Goal: Navigation & Orientation: Find specific page/section

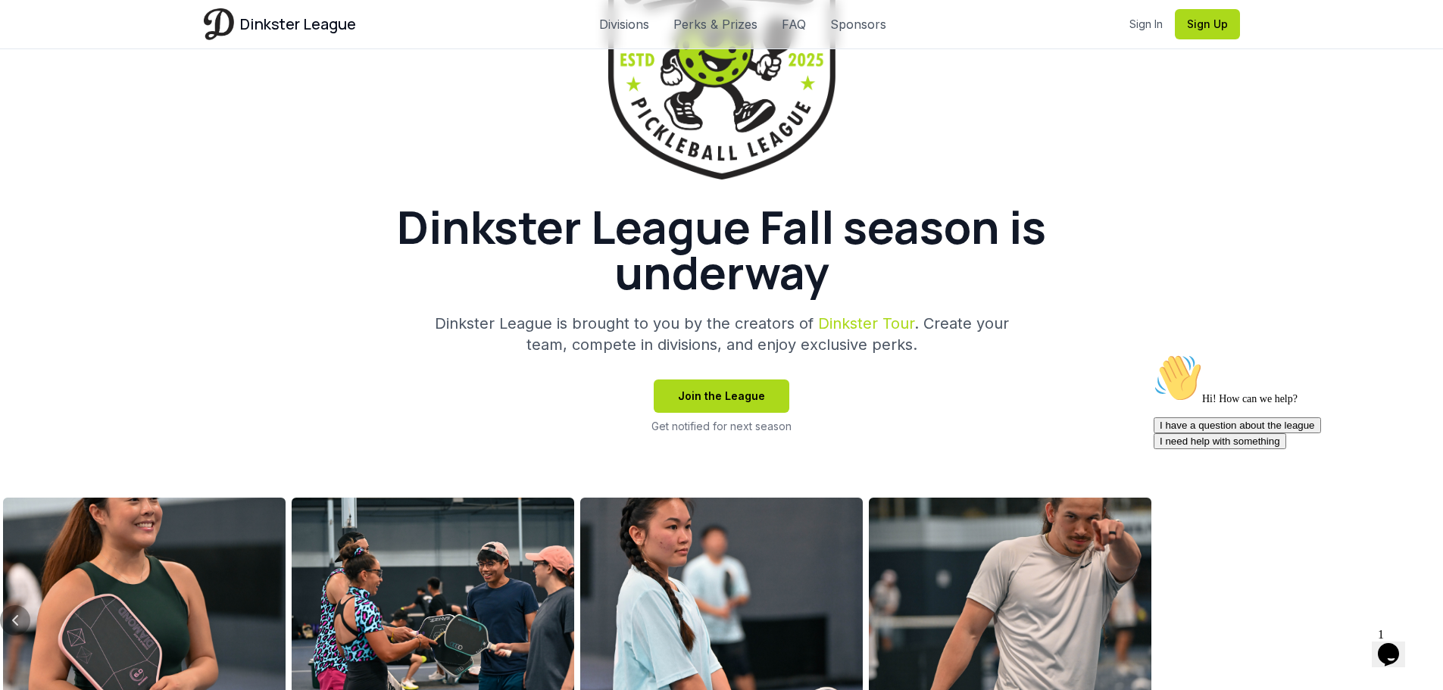
scroll to position [454, 0]
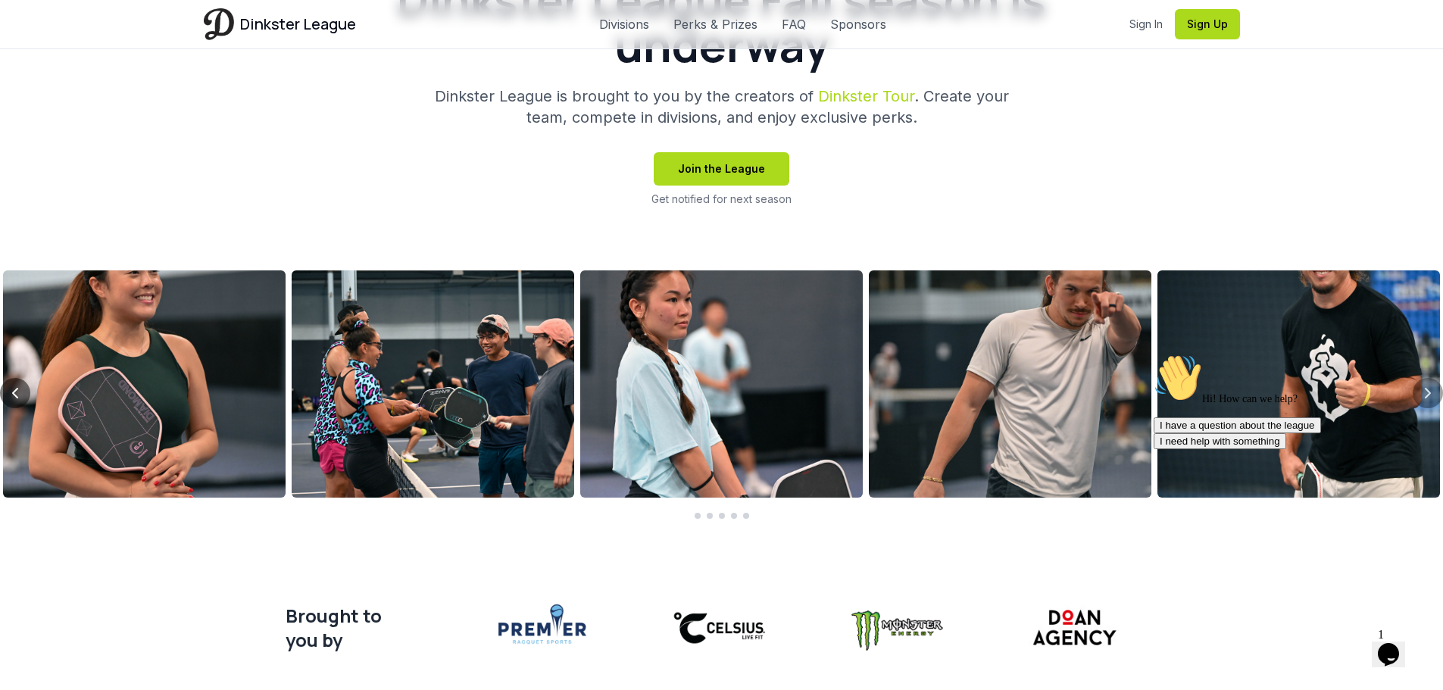
click at [20, 386] on icon "Previous slide" at bounding box center [15, 393] width 18 height 18
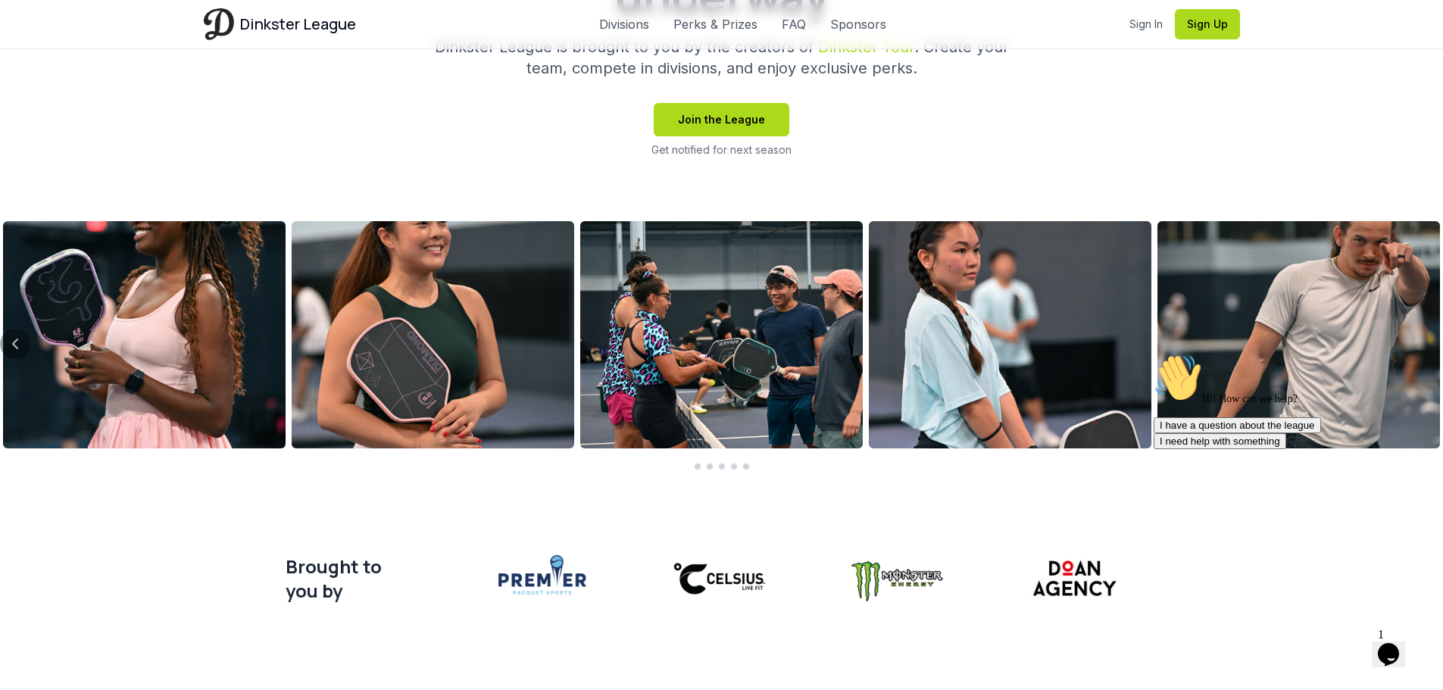
scroll to position [530, 0]
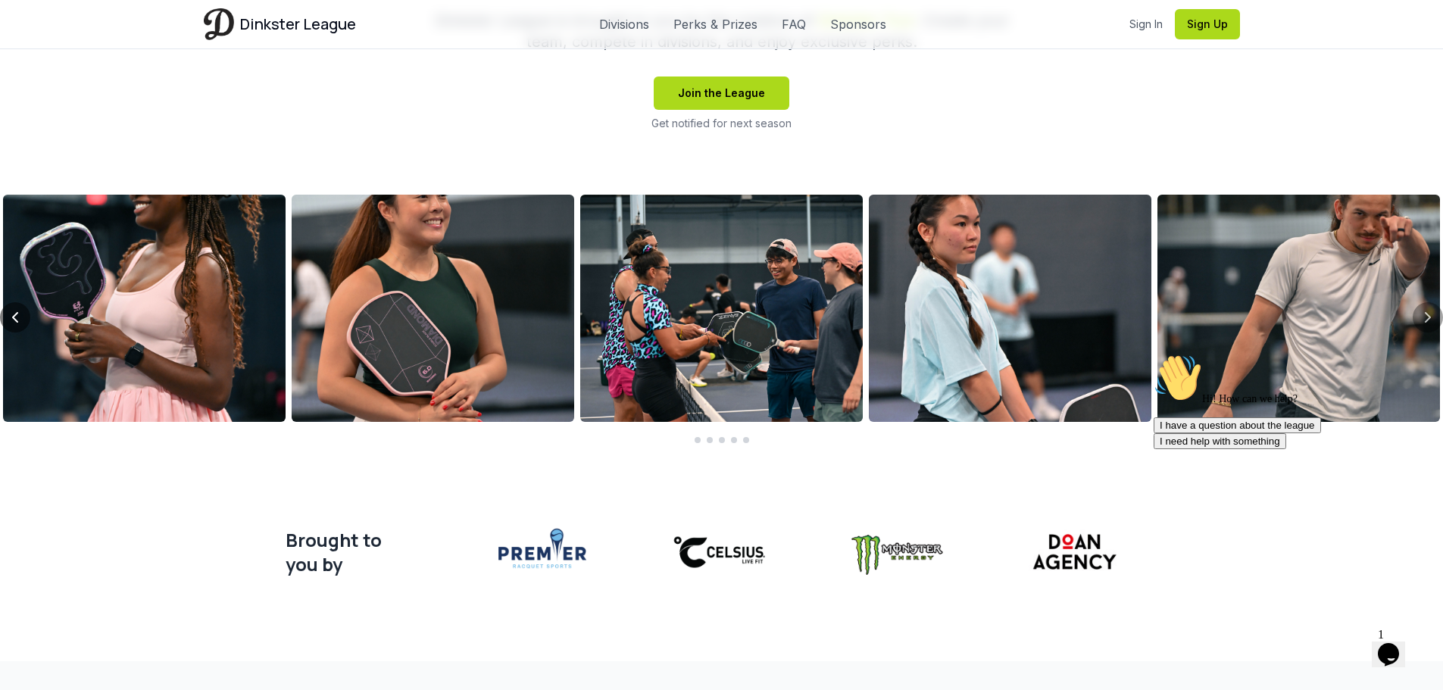
click at [12, 313] on icon "Previous slide" at bounding box center [15, 317] width 18 height 18
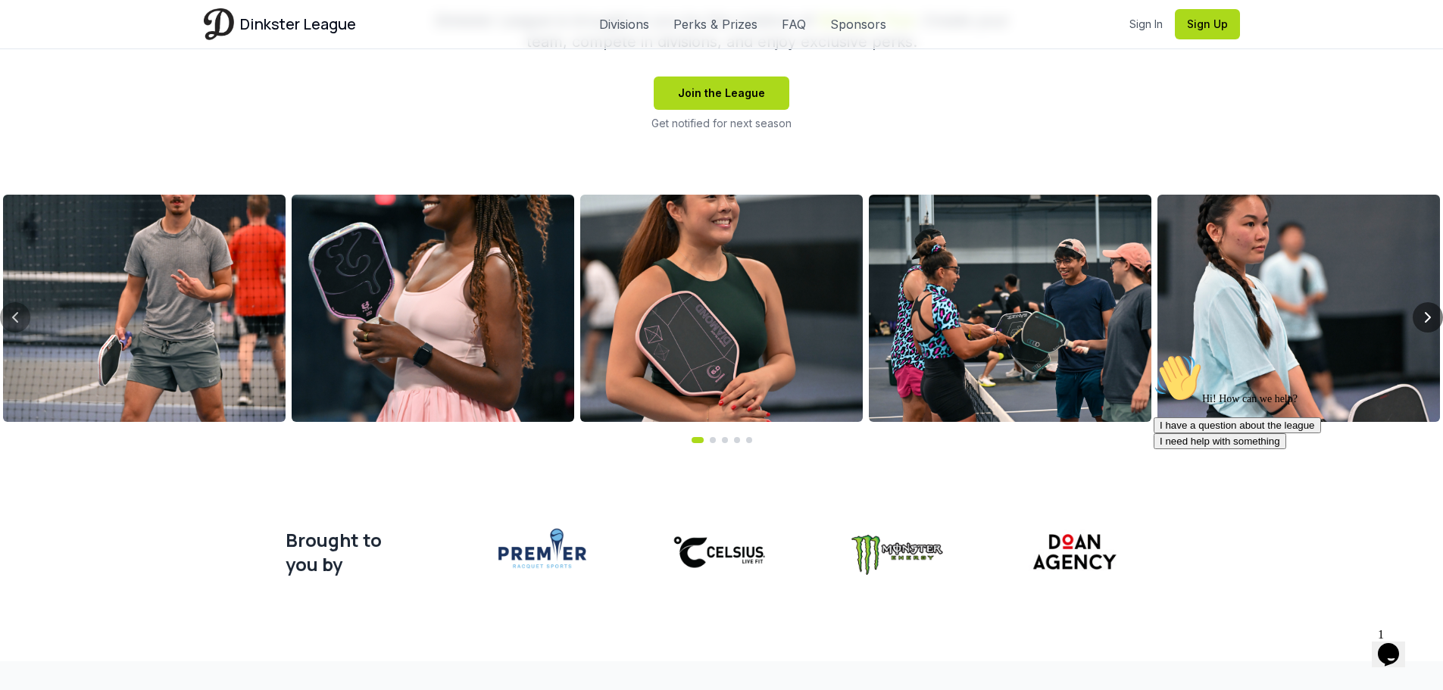
click at [1432, 314] on icon "Next slide" at bounding box center [1428, 317] width 18 height 18
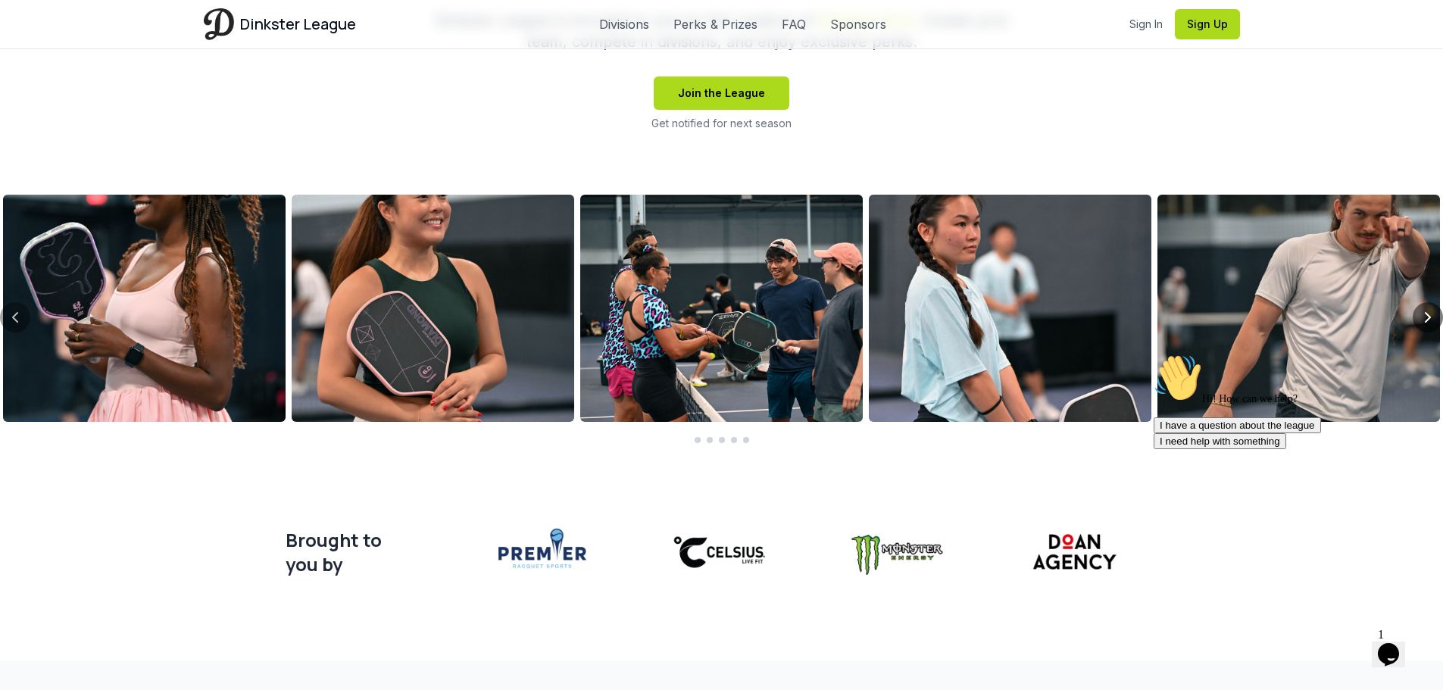
click at [1428, 317] on icon "Next slide" at bounding box center [1428, 317] width 18 height 18
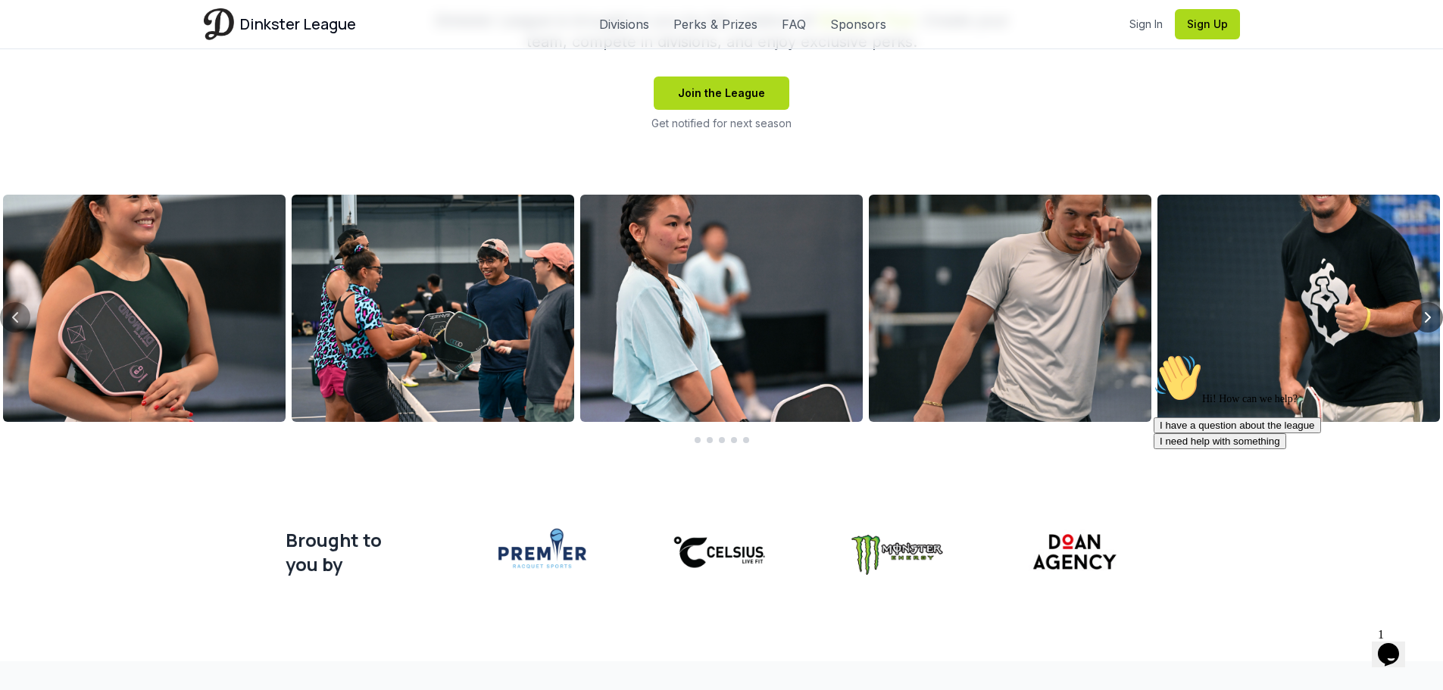
click at [1428, 317] on icon "Next slide" at bounding box center [1428, 317] width 18 height 18
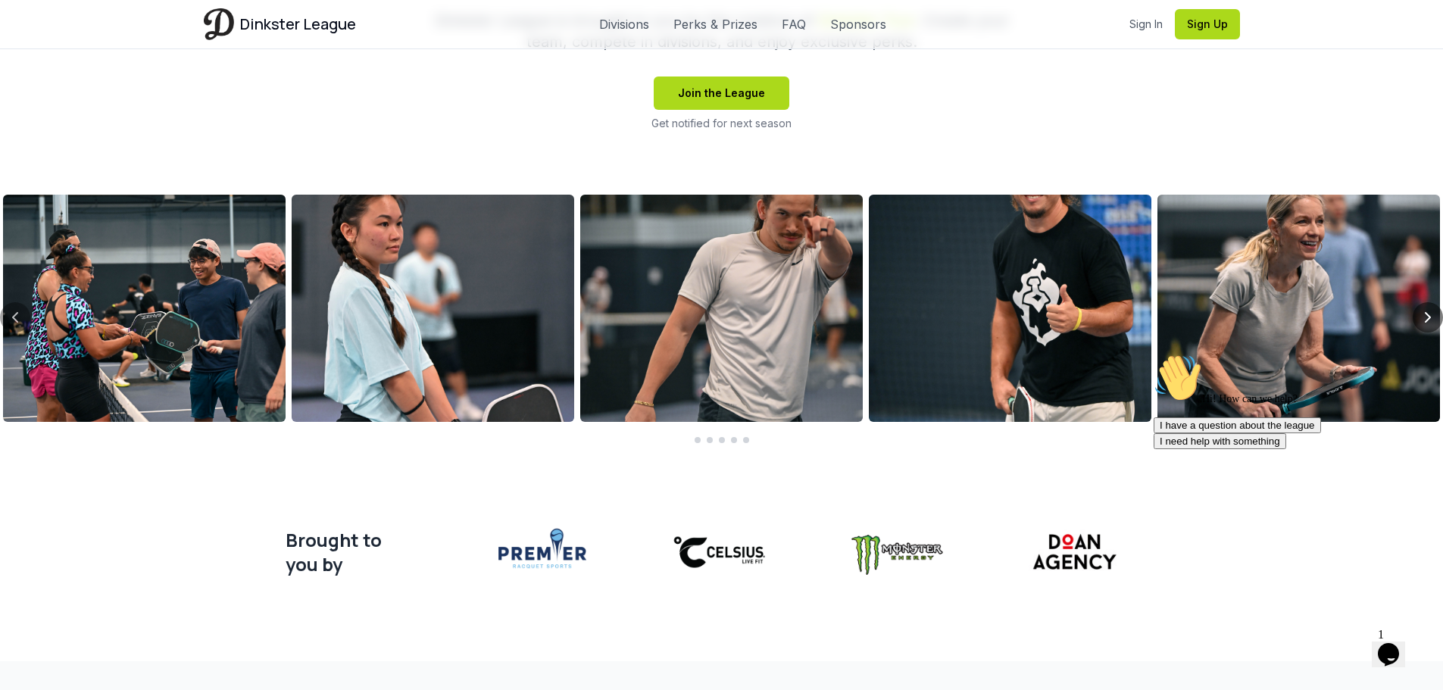
click at [1428, 317] on icon "Next slide" at bounding box center [1428, 317] width 18 height 18
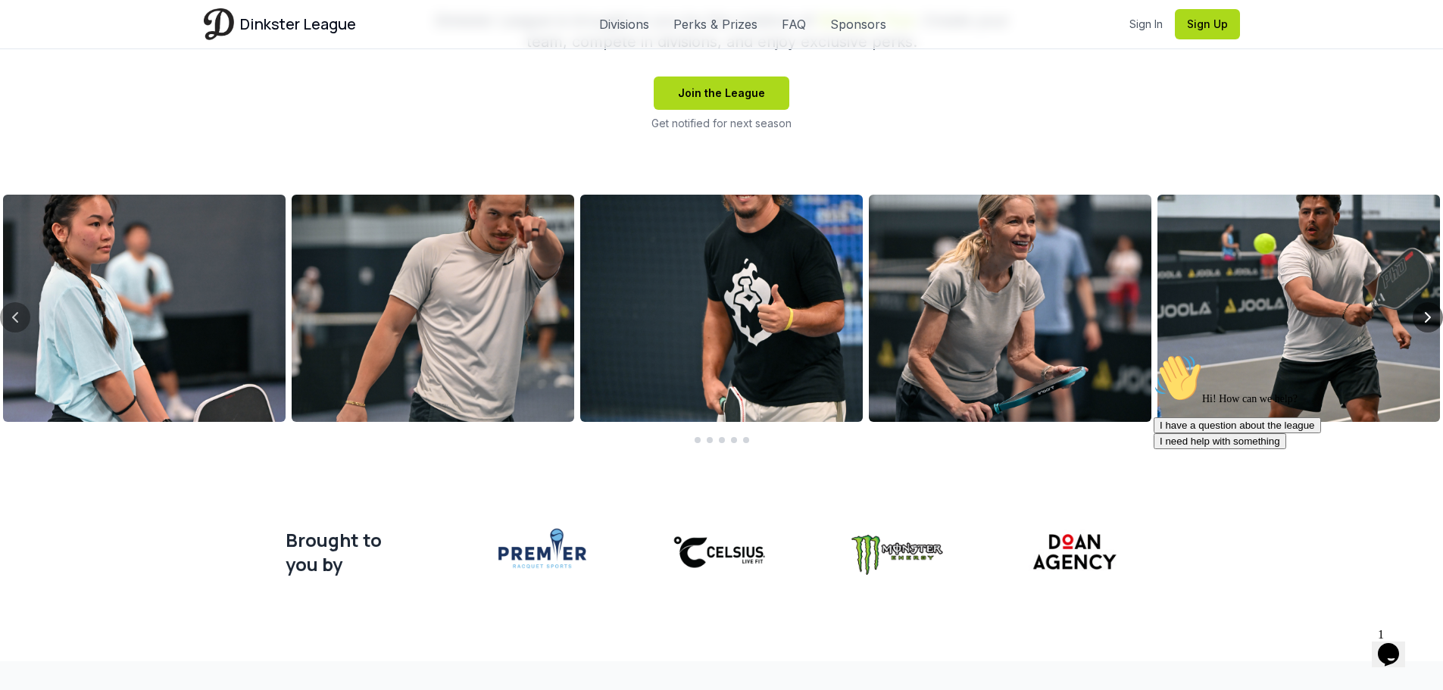
click at [1428, 317] on icon "Next slide" at bounding box center [1428, 317] width 18 height 18
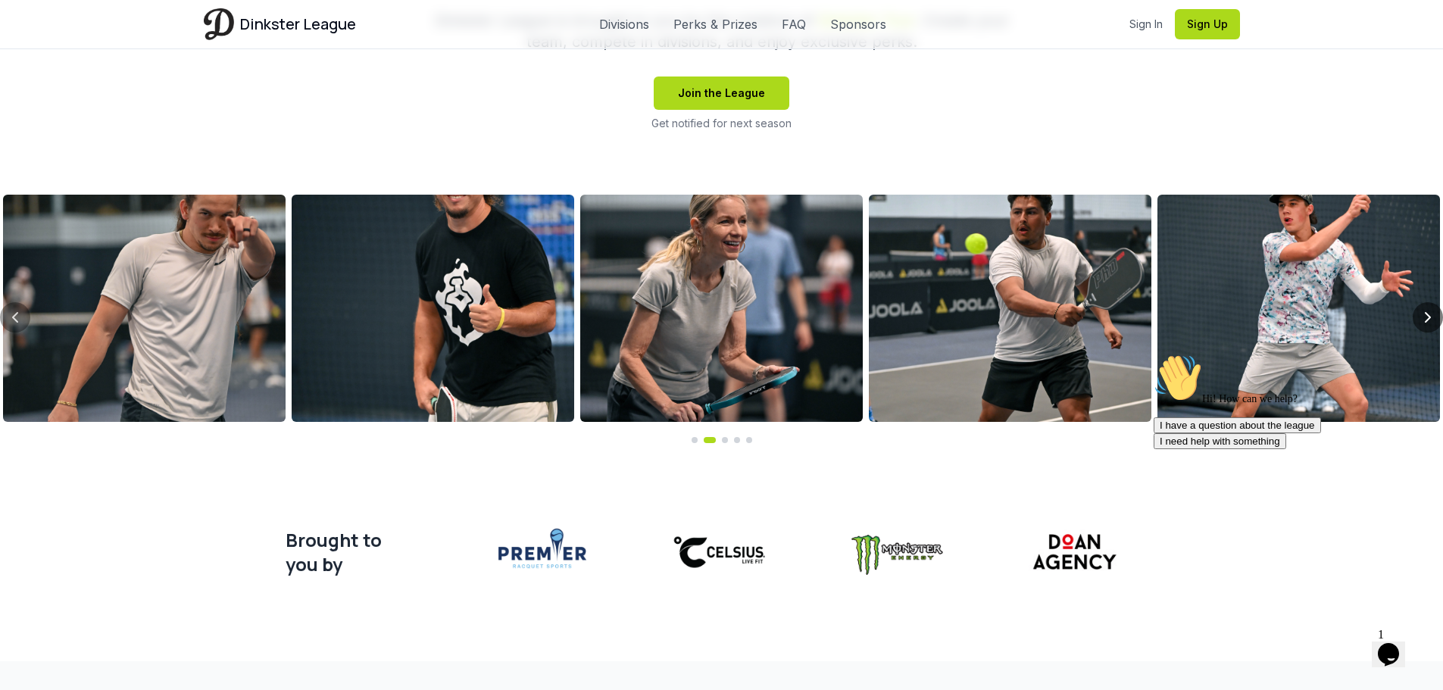
click at [1428, 317] on icon "Next slide" at bounding box center [1428, 317] width 18 height 18
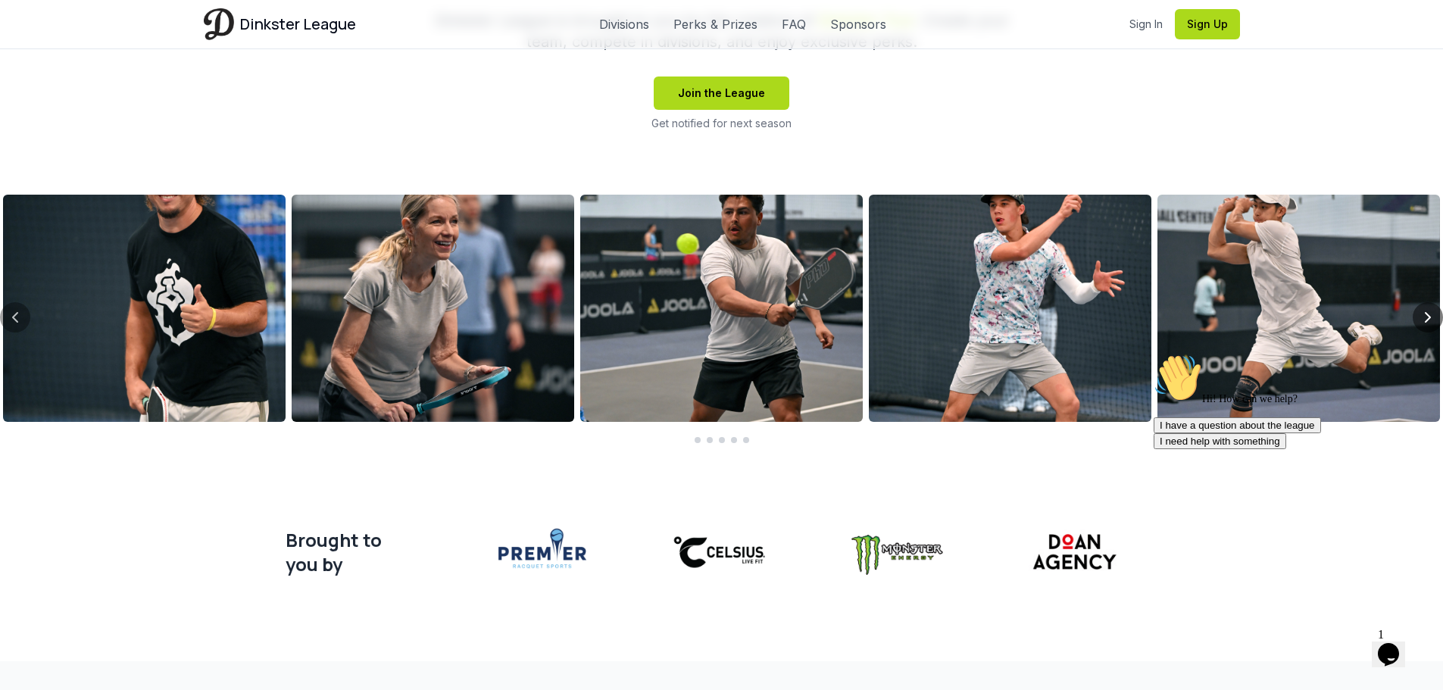
click at [1428, 317] on icon "Next slide" at bounding box center [1428, 317] width 18 height 18
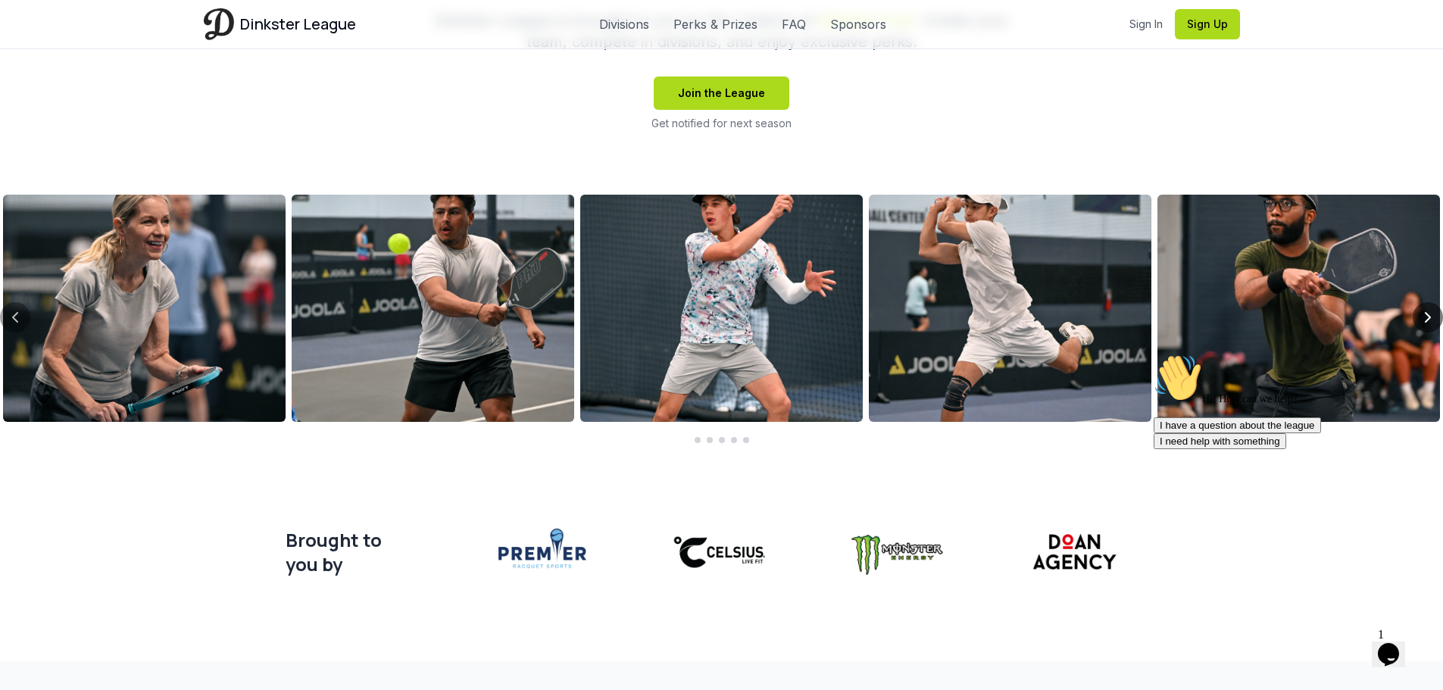
click at [1428, 317] on icon "Next slide" at bounding box center [1428, 317] width 18 height 18
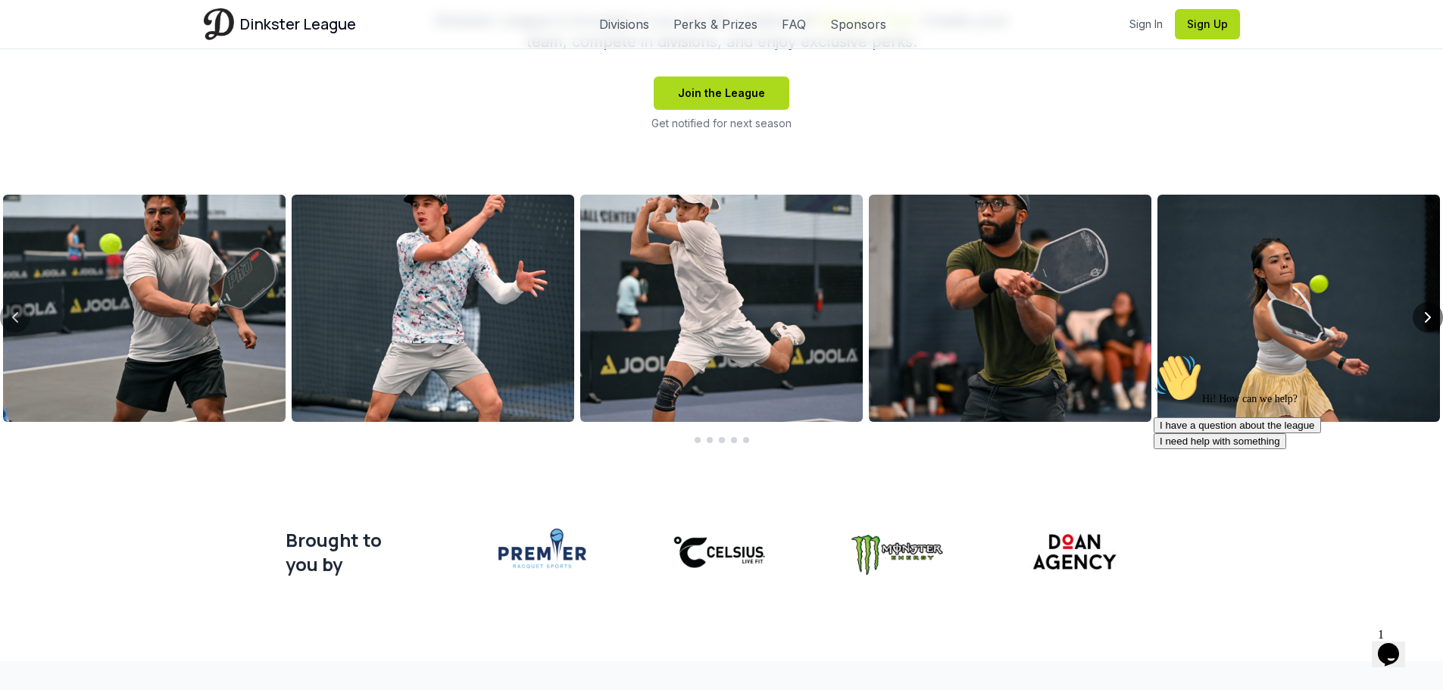
click at [1428, 317] on icon "Next slide" at bounding box center [1428, 317] width 18 height 18
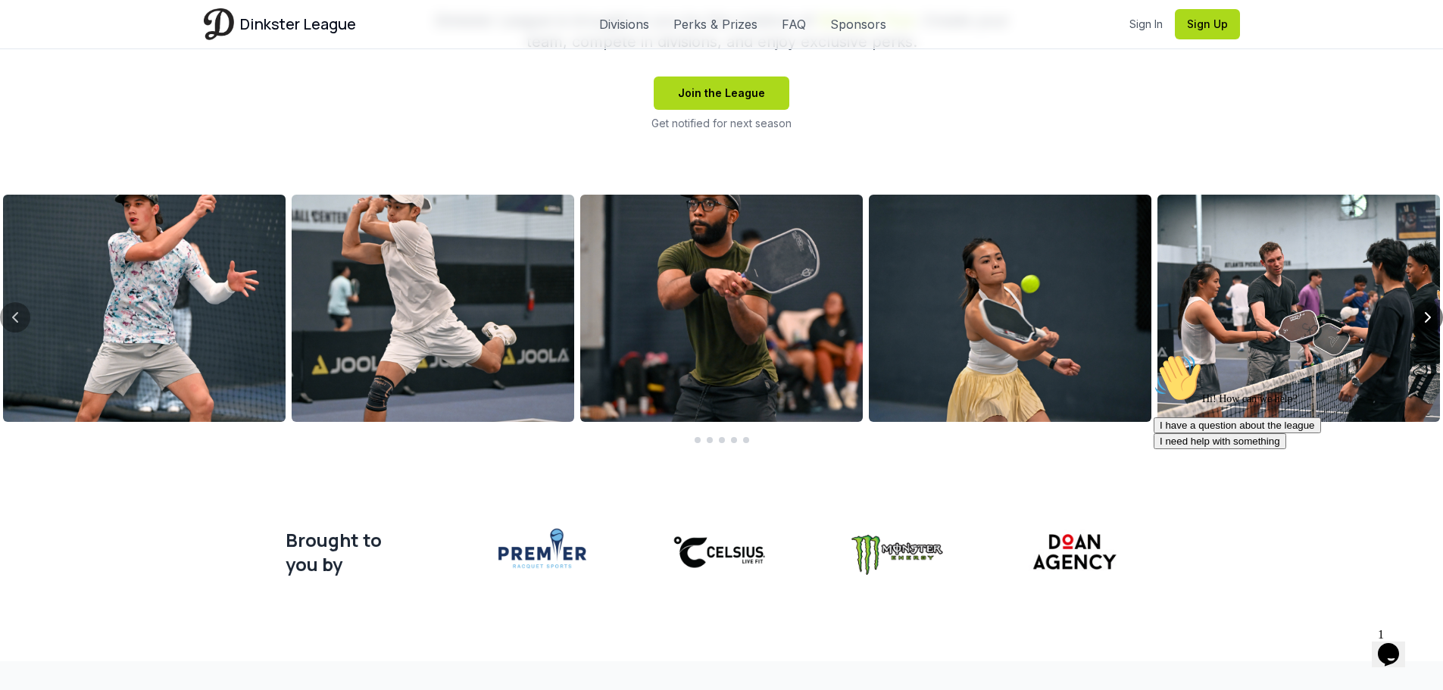
click at [1428, 317] on icon "Next slide" at bounding box center [1428, 317] width 18 height 18
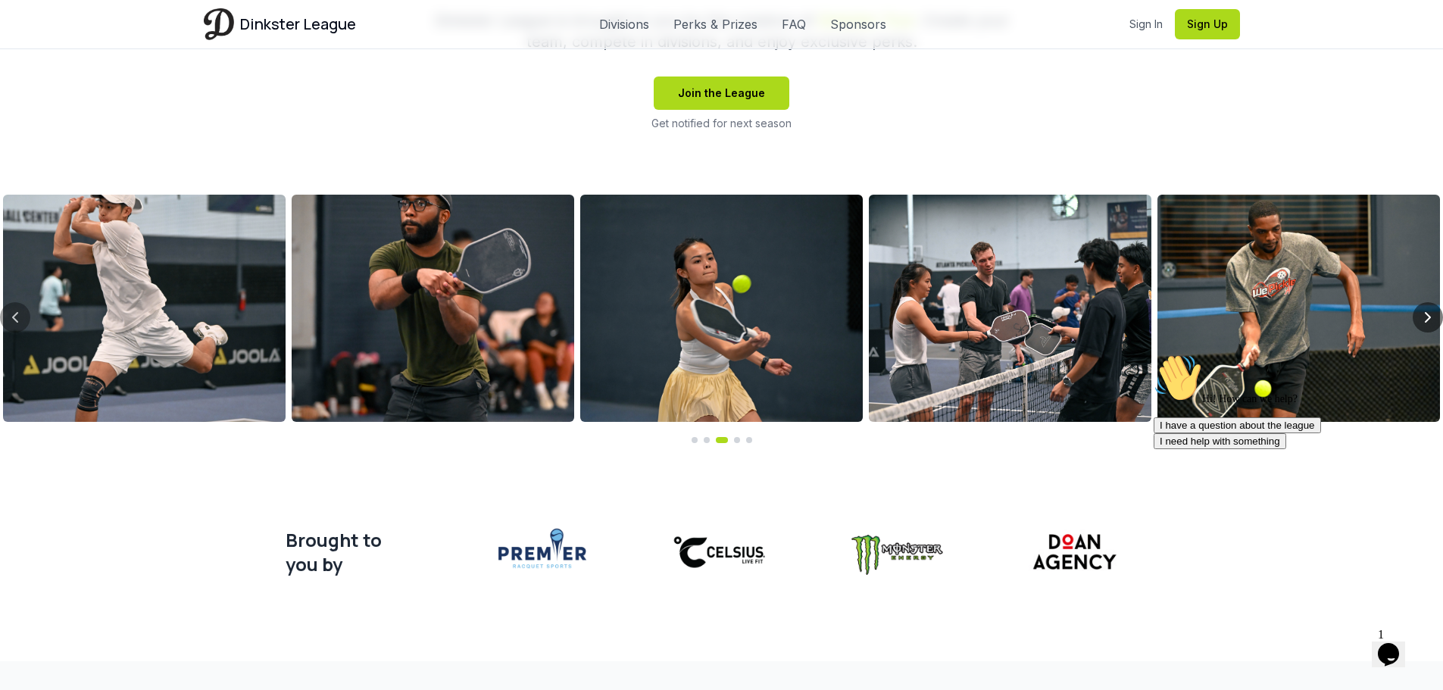
click at [1433, 307] on button "Next slide" at bounding box center [1428, 317] width 30 height 30
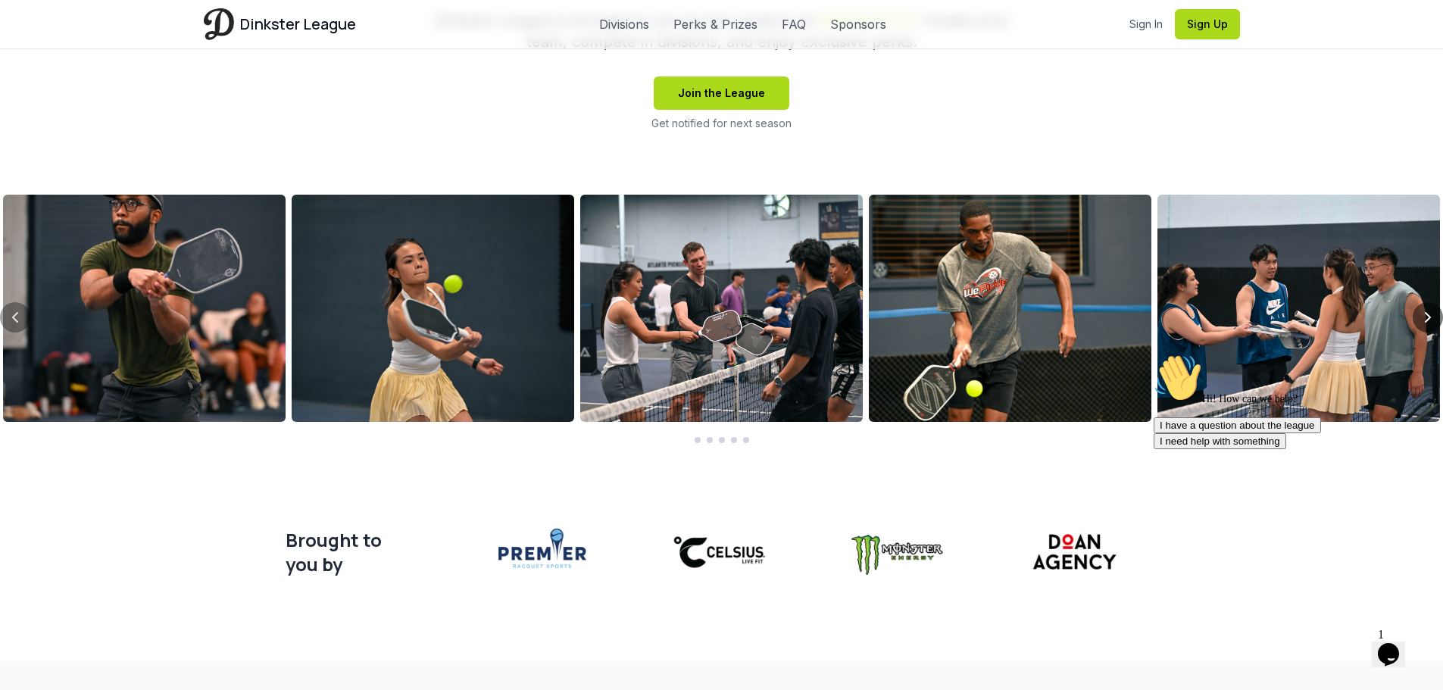
click at [1430, 307] on button "Next slide" at bounding box center [1428, 317] width 30 height 30
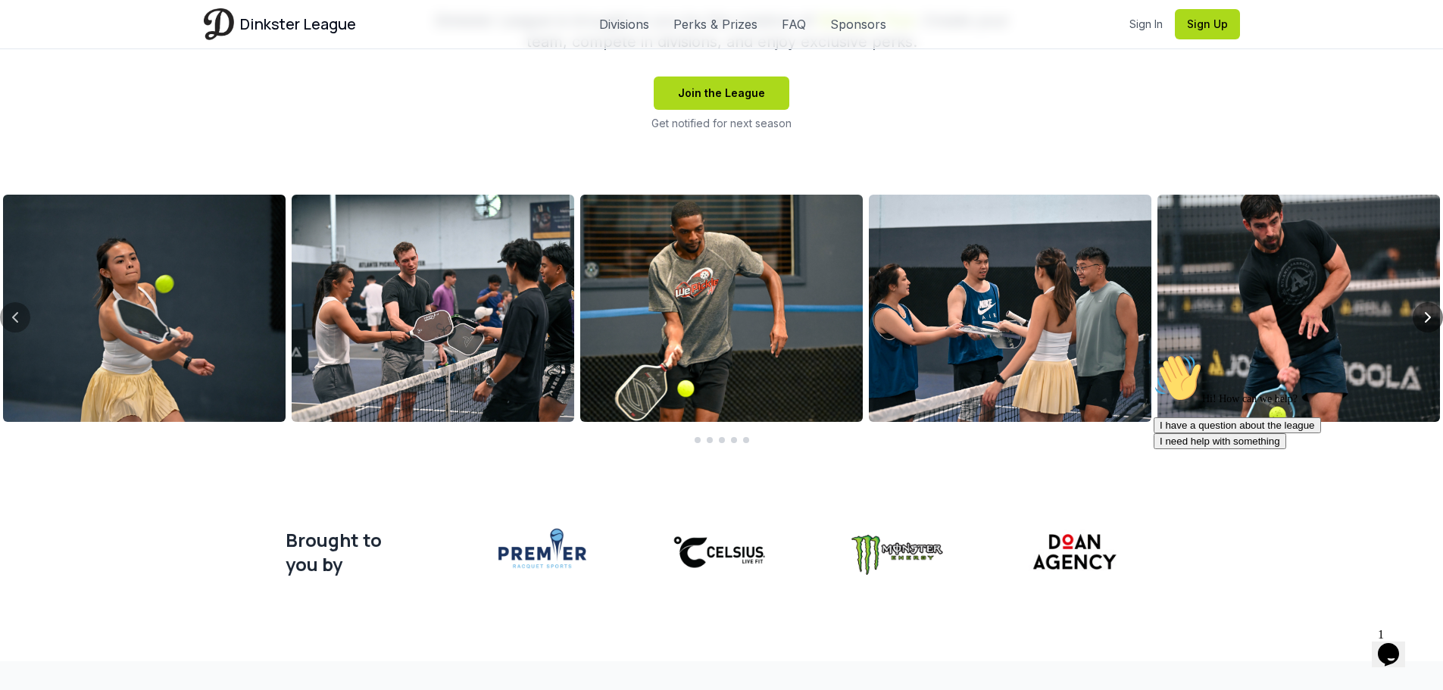
click at [1428, 317] on icon "Next slide" at bounding box center [1428, 317] width 18 height 18
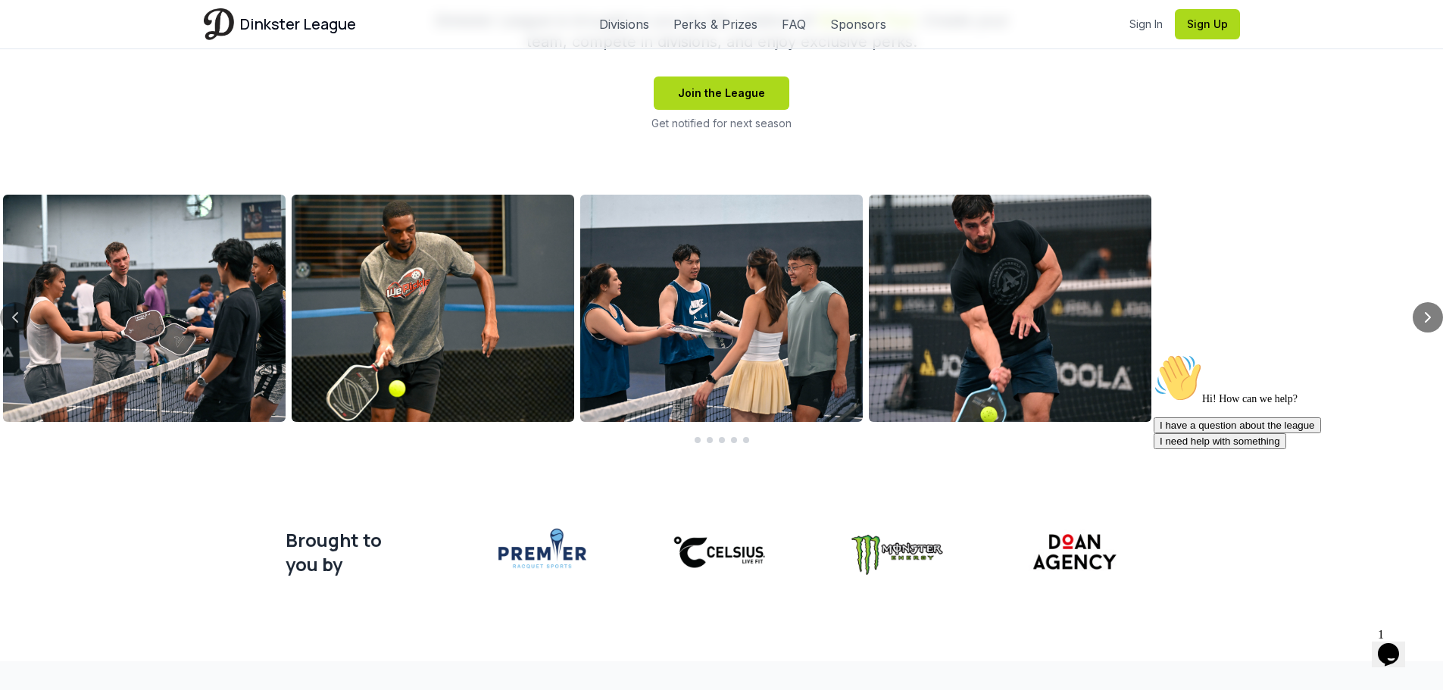
click at [1433, 324] on icon "Next slide" at bounding box center [1428, 317] width 18 height 18
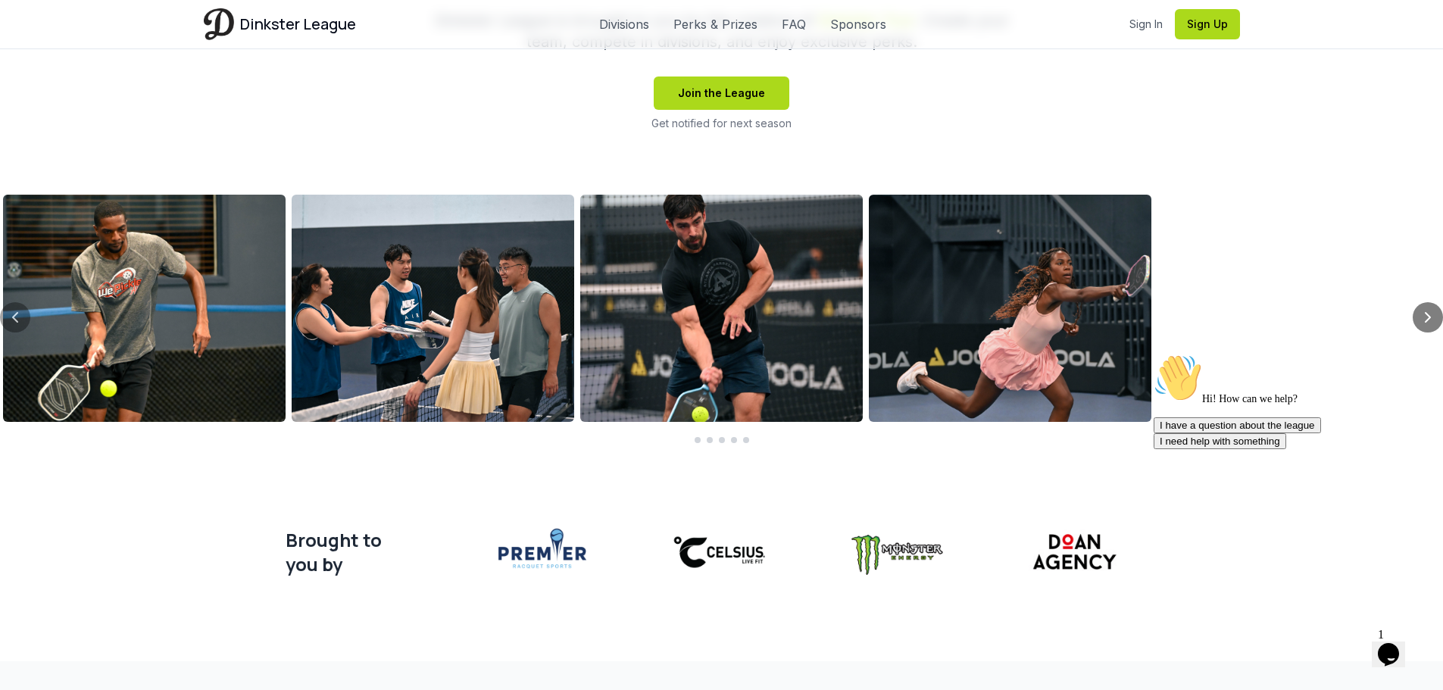
click at [1433, 324] on icon "Next slide" at bounding box center [1428, 317] width 18 height 18
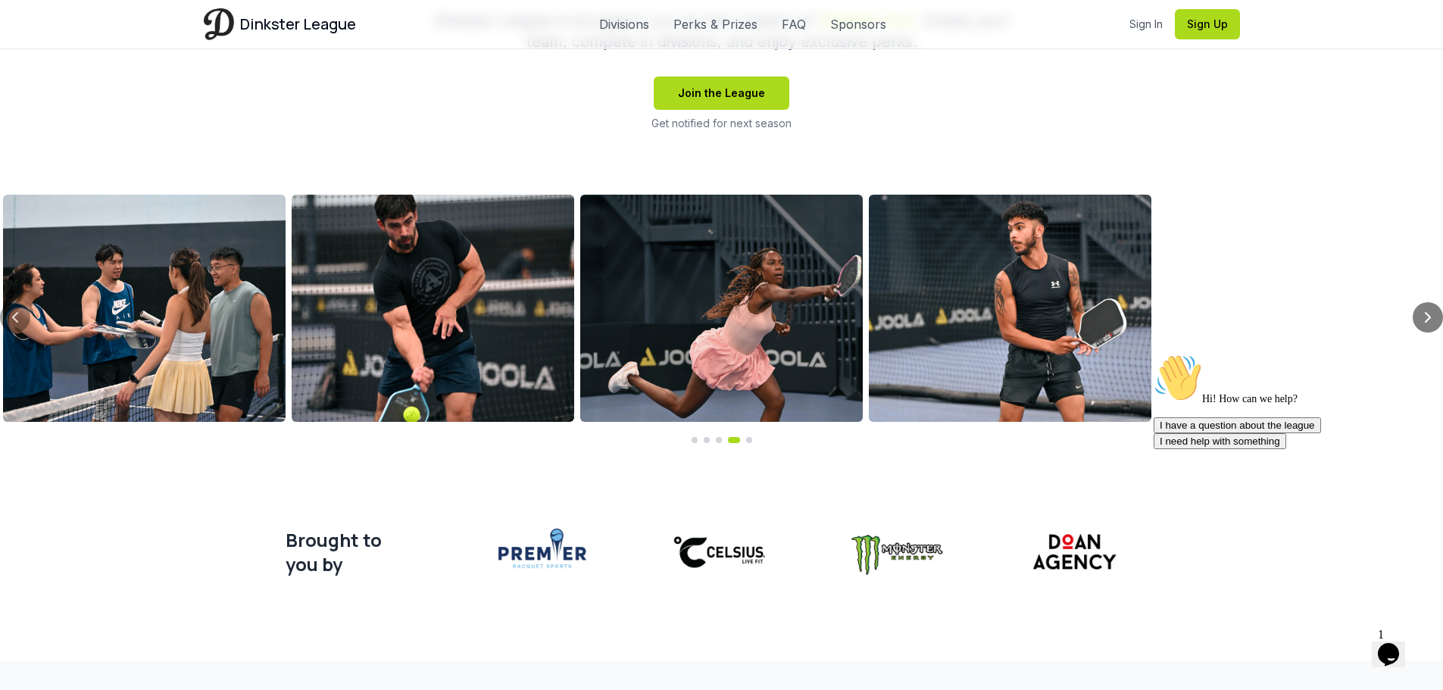
click at [1431, 315] on icon "Next slide" at bounding box center [1428, 317] width 18 height 18
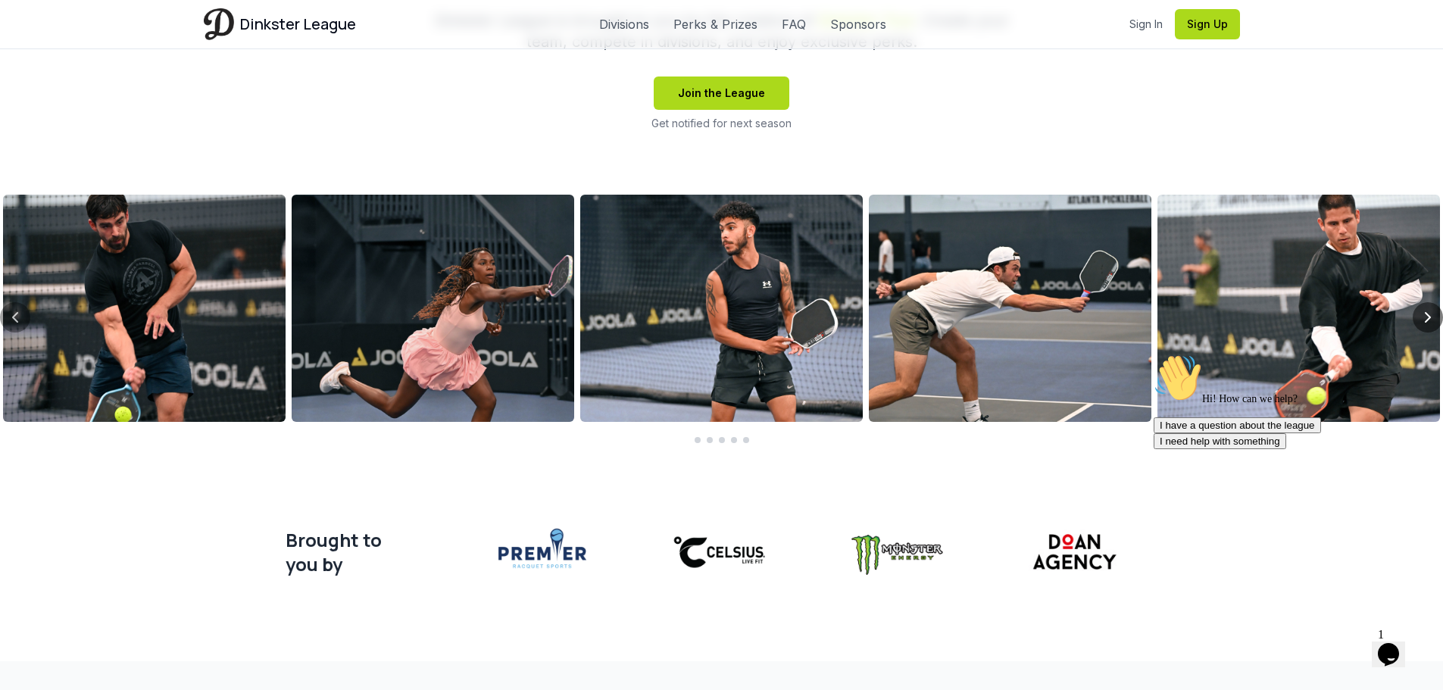
click at [1422, 312] on icon "Next slide" at bounding box center [1428, 317] width 18 height 18
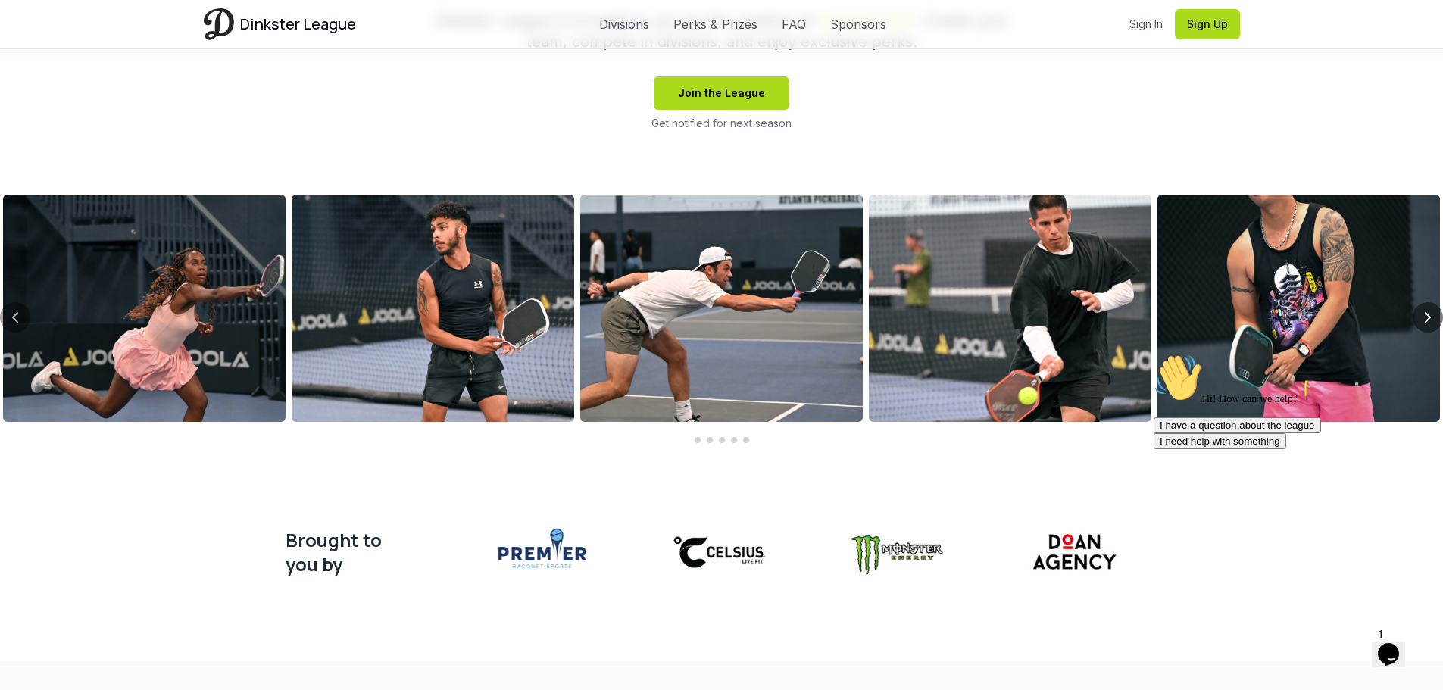
click at [1428, 319] on icon "Next slide" at bounding box center [1427, 317] width 5 height 9
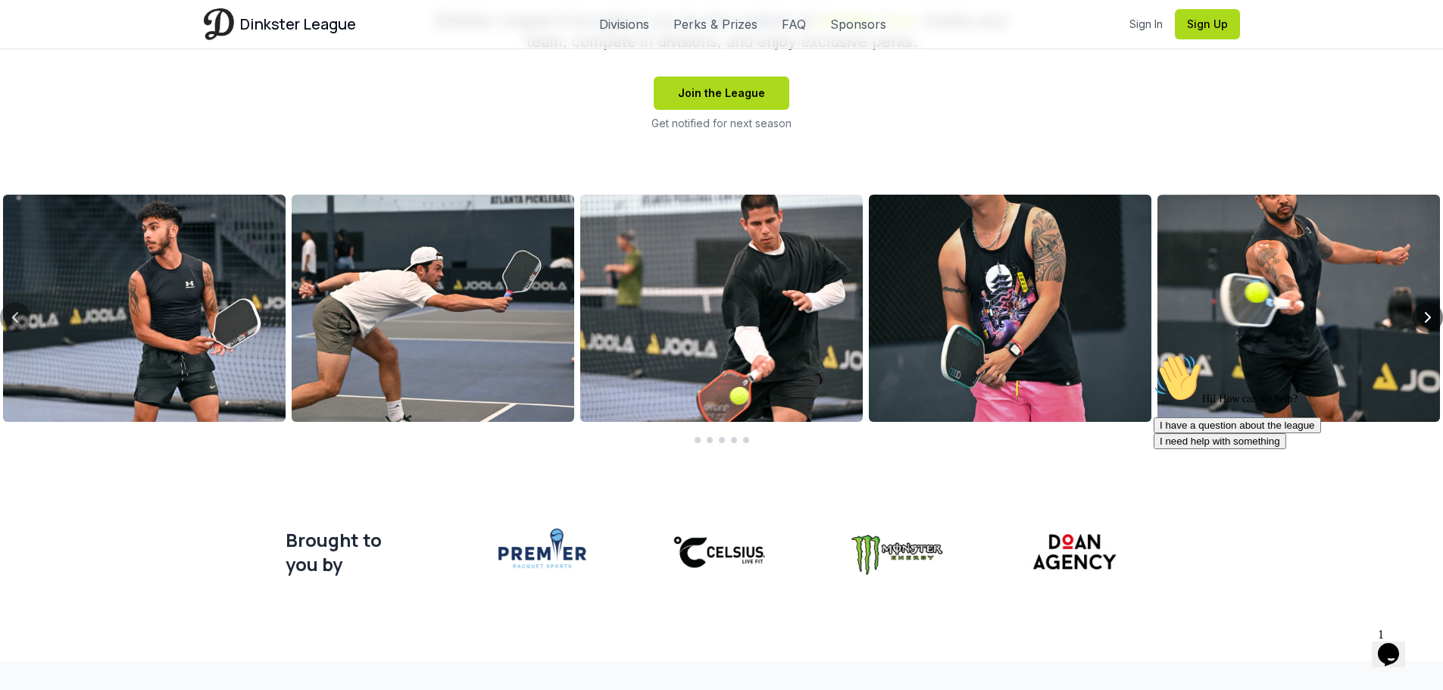
click at [1428, 319] on icon "Next slide" at bounding box center [1427, 317] width 5 height 9
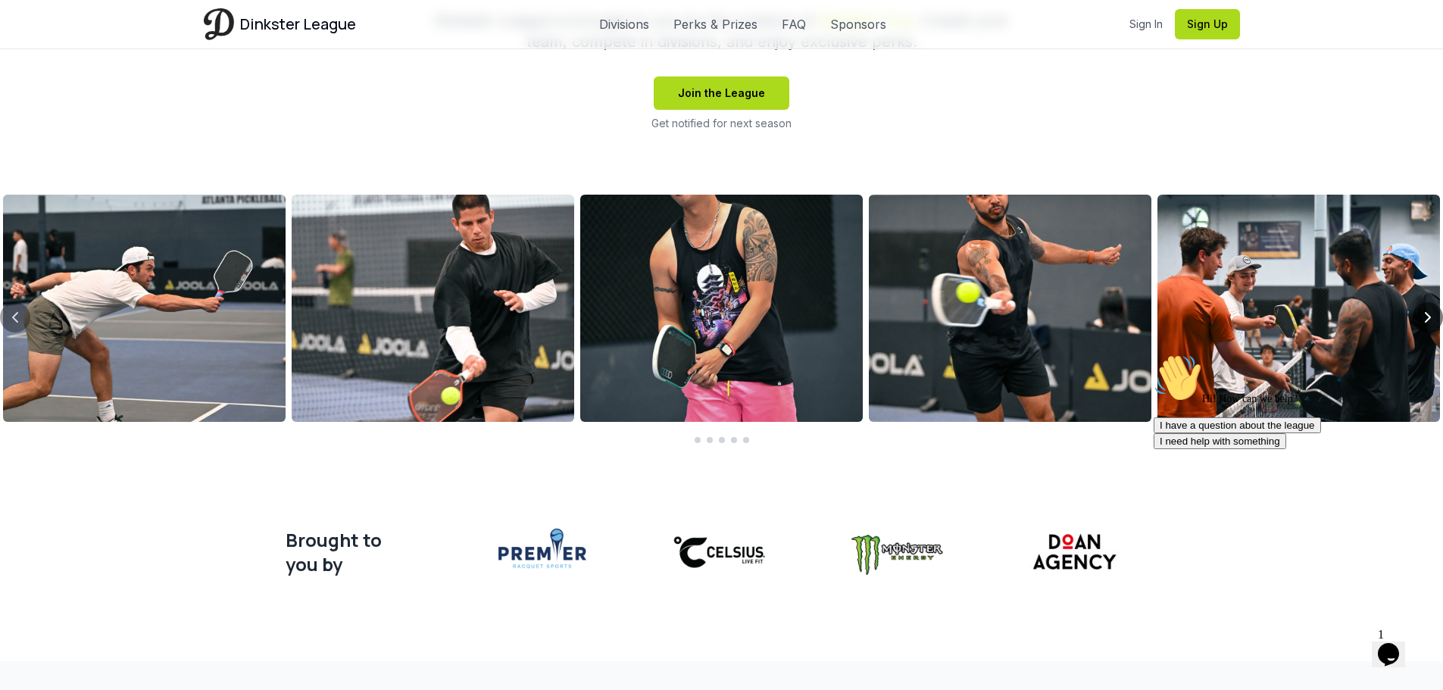
click at [1426, 316] on icon "Next slide" at bounding box center [1428, 317] width 18 height 18
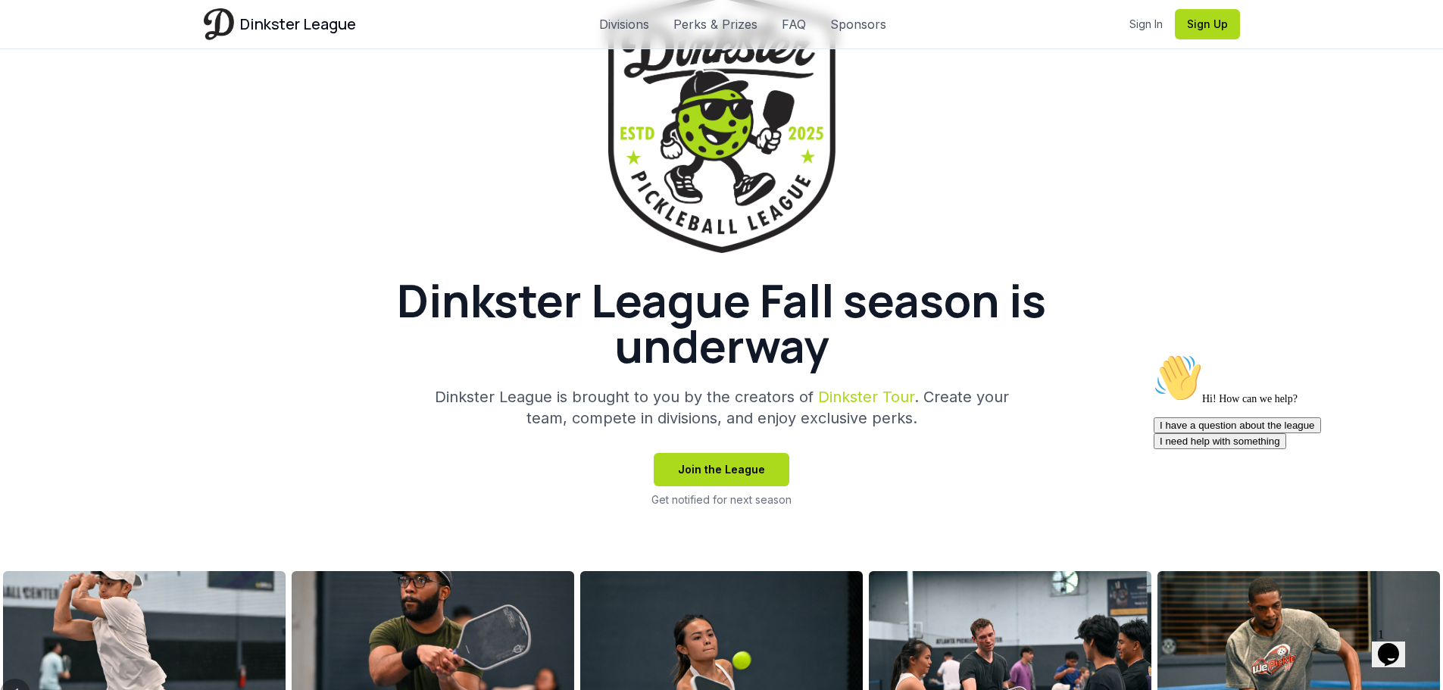
scroll to position [0, 0]
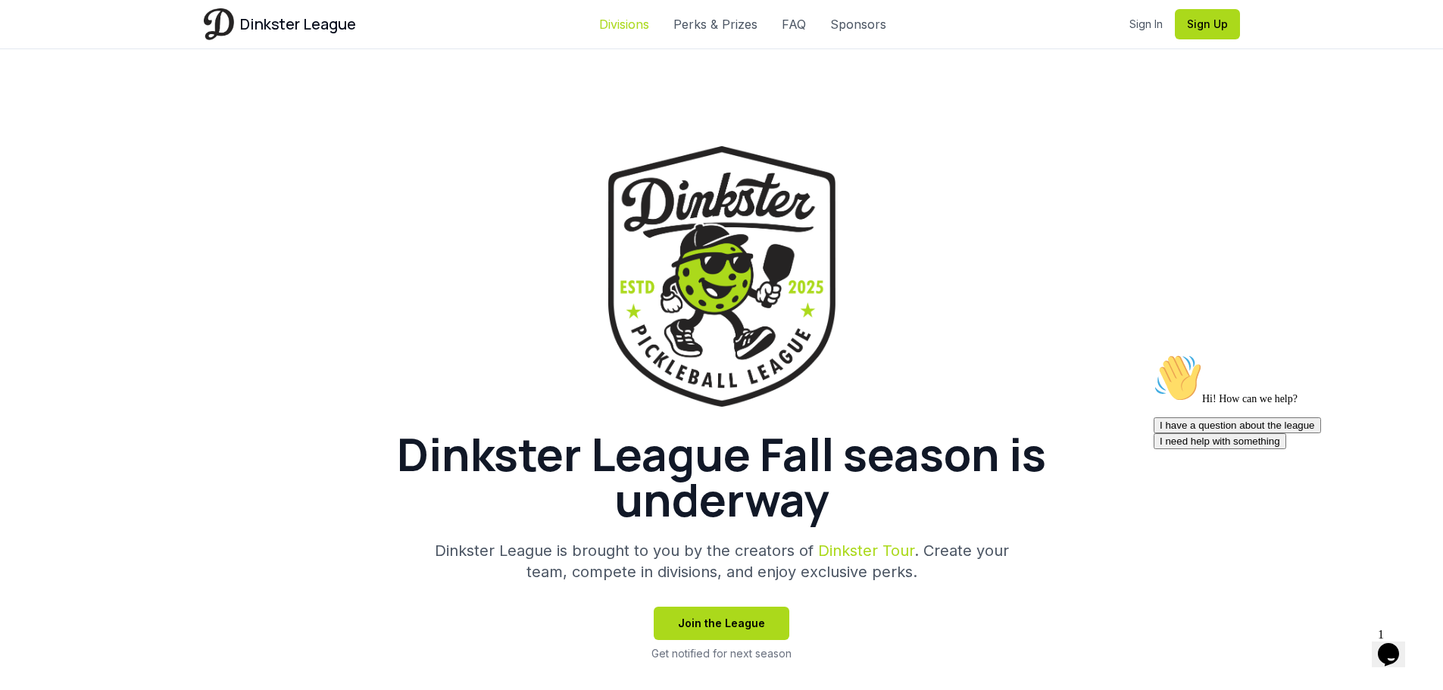
click at [635, 33] on link "Divisions" at bounding box center [624, 24] width 50 height 18
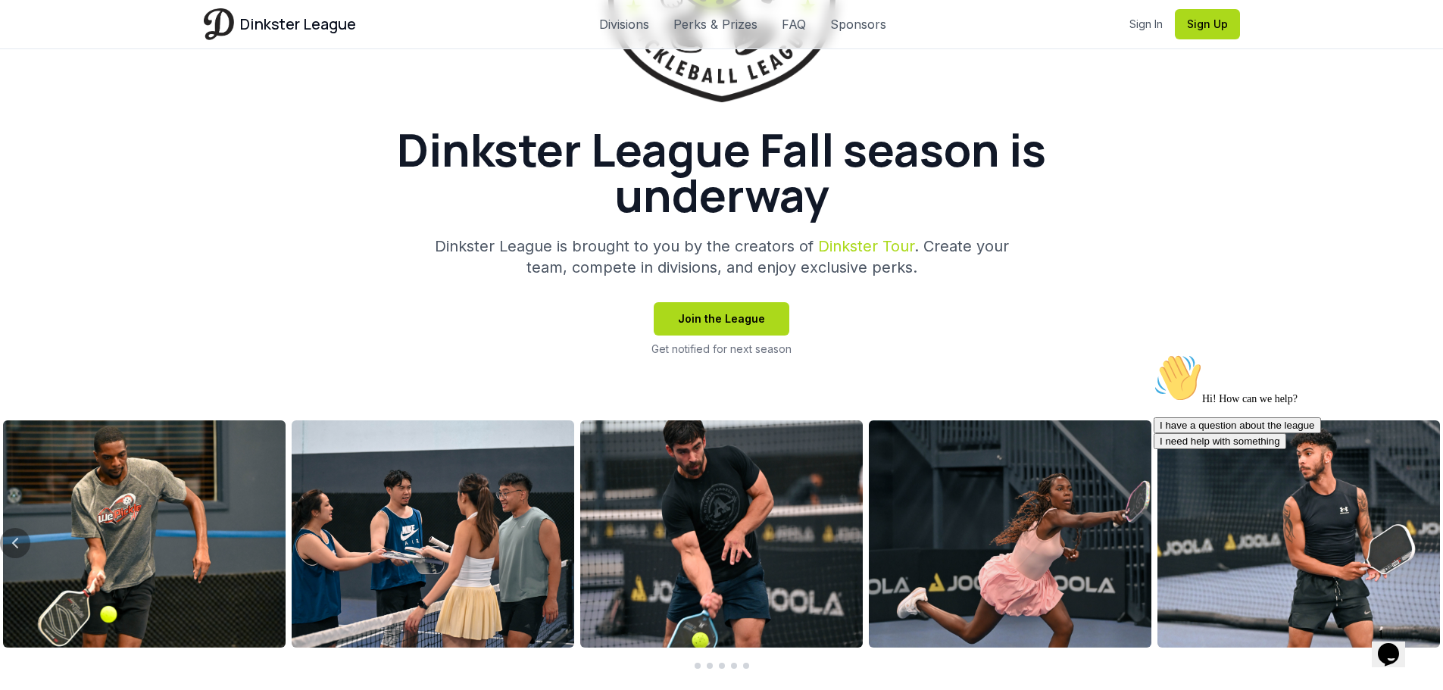
scroll to position [885, 0]
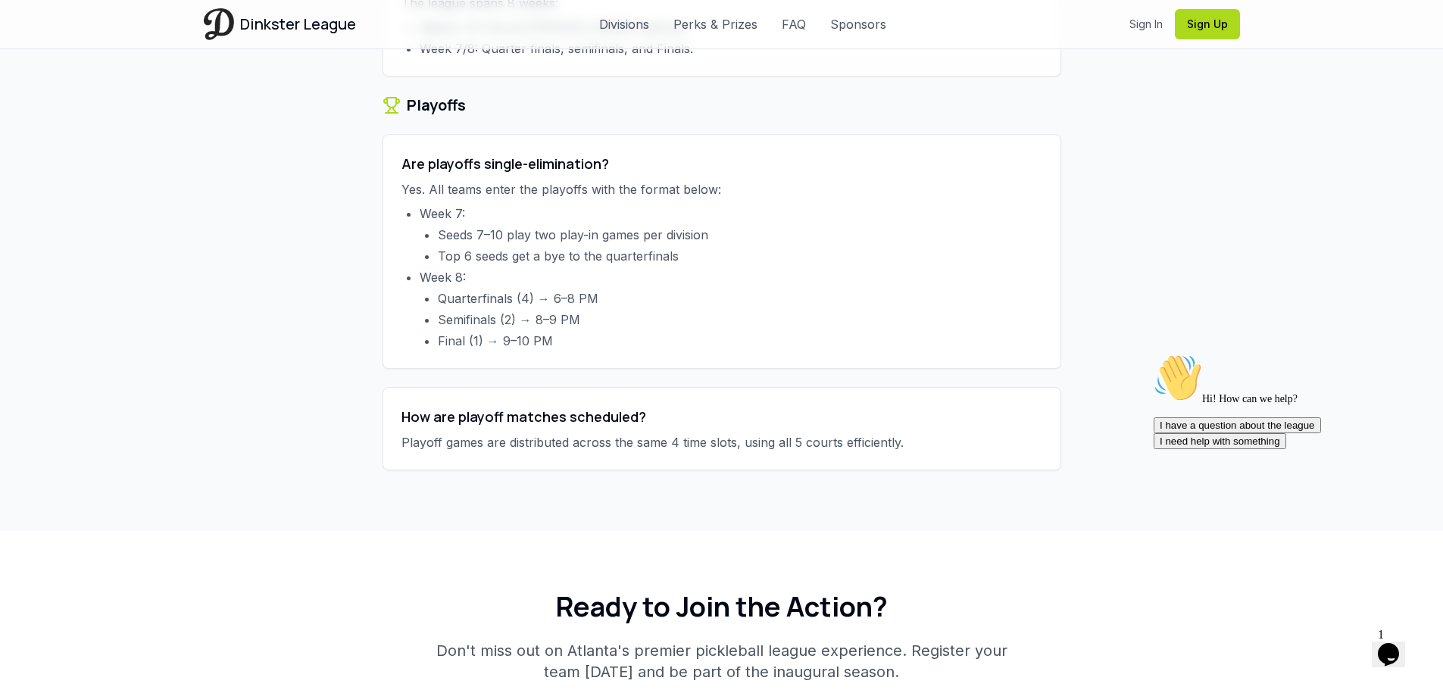
scroll to position [5127, 0]
